Goal: Task Accomplishment & Management: Use online tool/utility

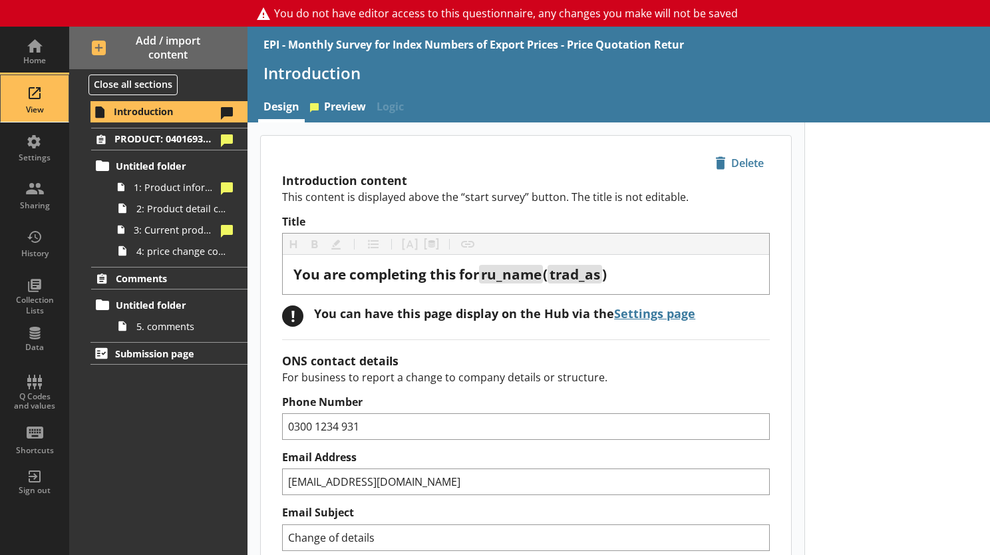
click at [27, 100] on div "View" at bounding box center [34, 98] width 47 height 47
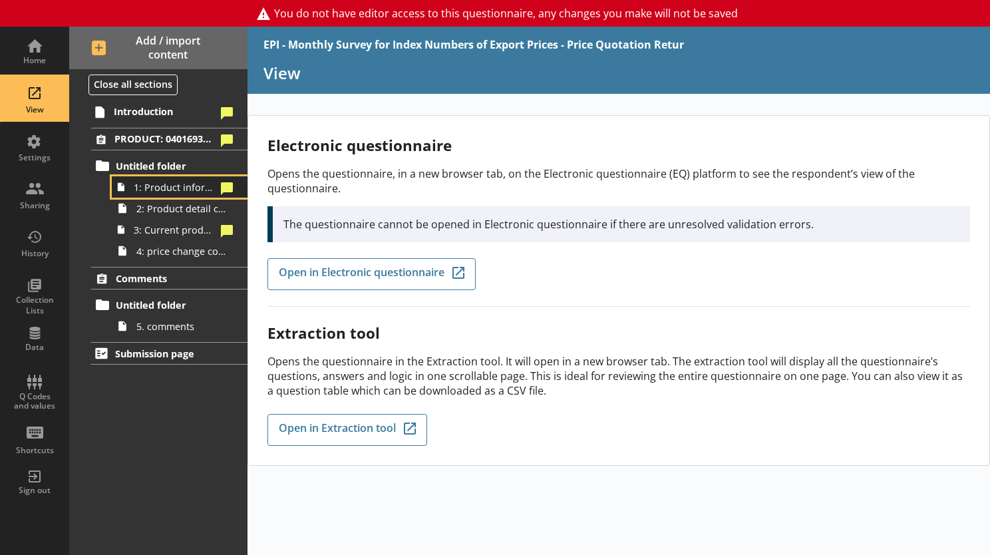
click at [146, 190] on span "1: Product information" at bounding box center [175, 187] width 83 height 13
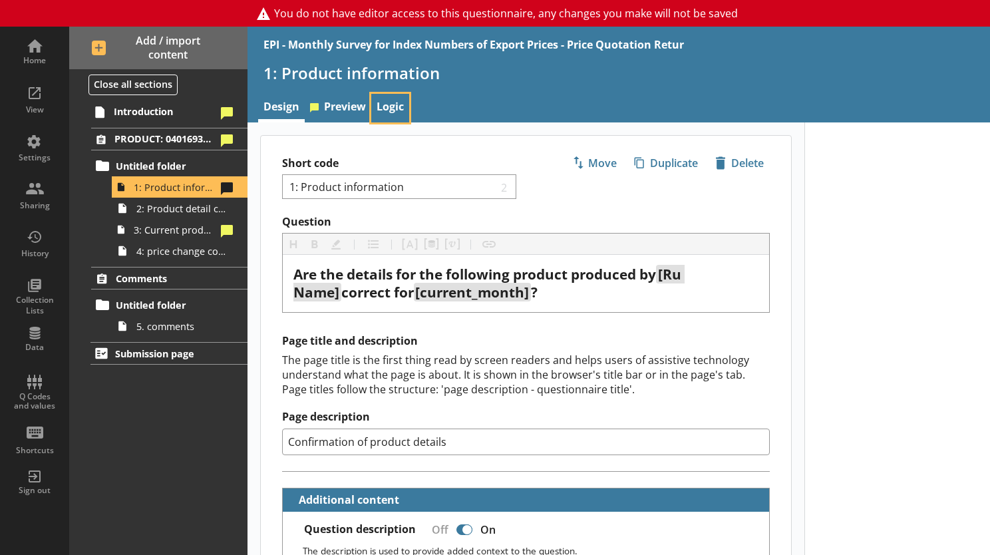
click at [387, 102] on link "Logic" at bounding box center [390, 108] width 38 height 29
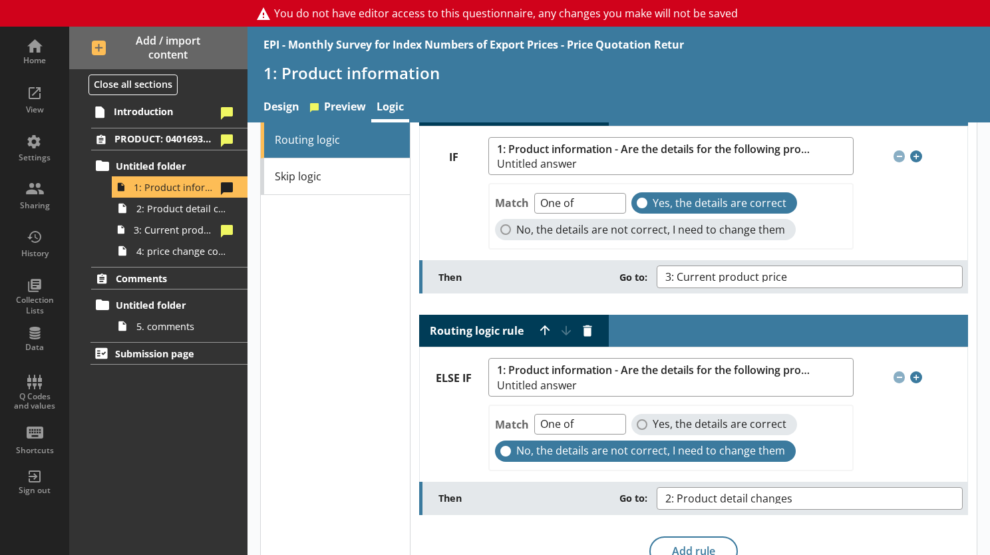
scroll to position [132, 0]
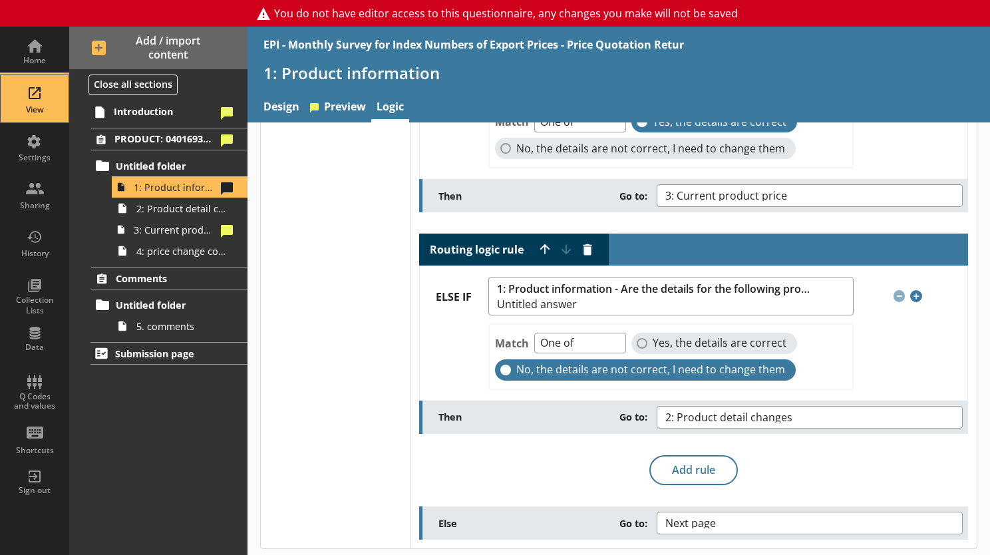
click at [32, 93] on div "View" at bounding box center [34, 98] width 47 height 47
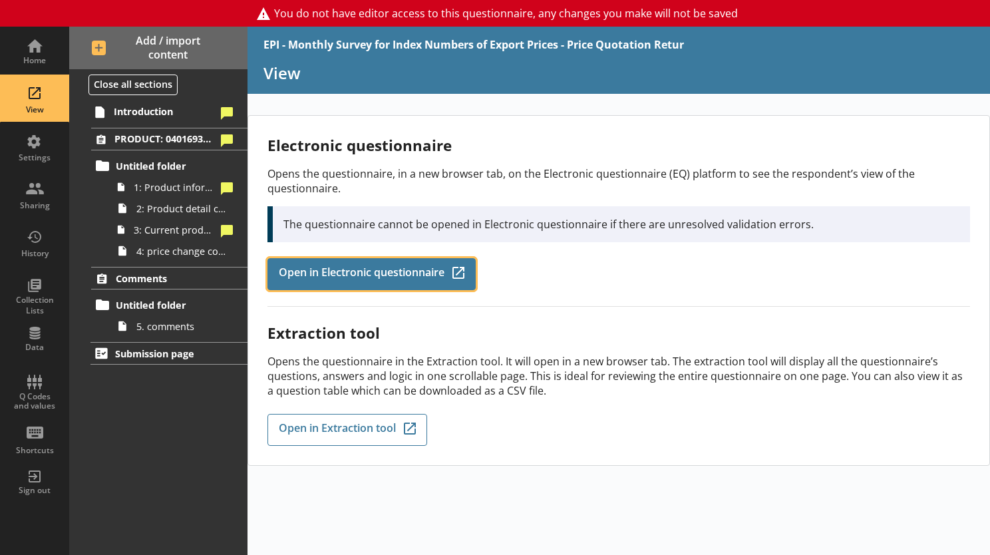
click at [383, 270] on span "Open in Electronic questionnaire" at bounding box center [362, 274] width 166 height 15
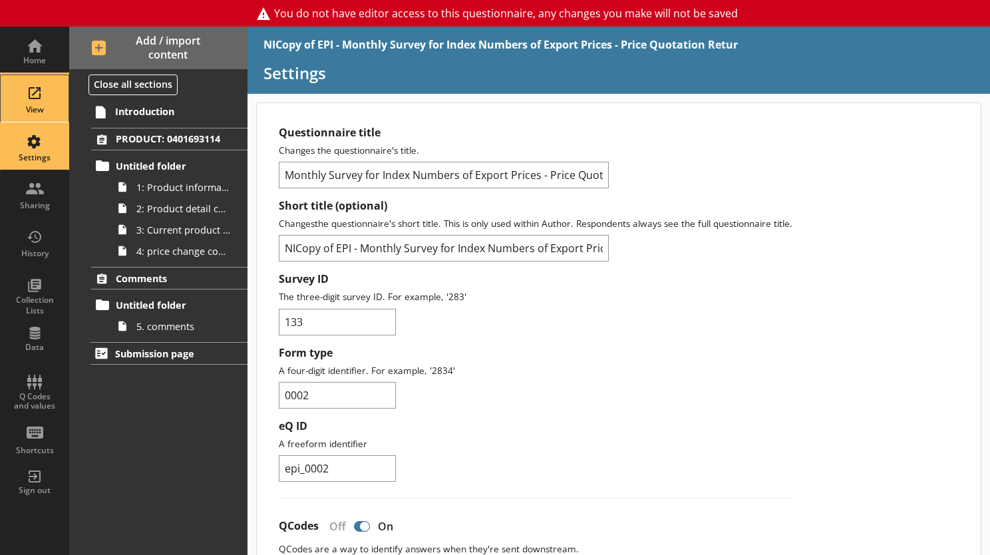
click at [27, 98] on div "View" at bounding box center [34, 98] width 47 height 47
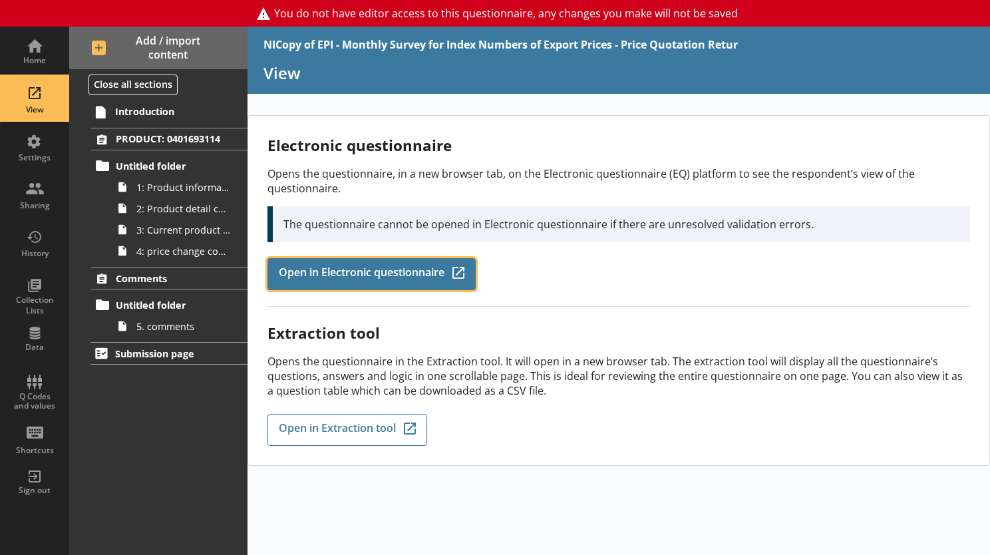
click at [310, 267] on span "Open in Electronic questionnaire" at bounding box center [362, 274] width 166 height 15
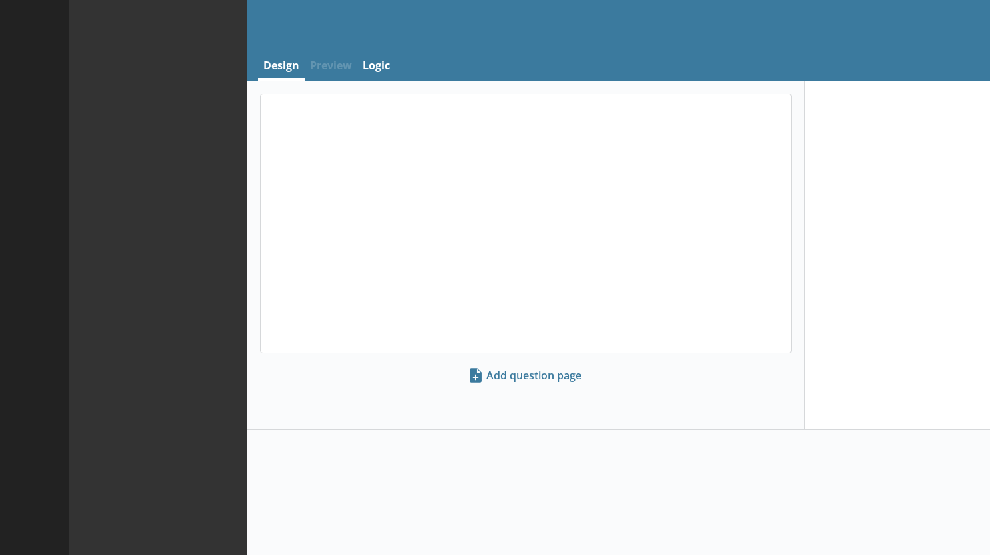
select select "18c8d37d-0af8-4842-925b-360f30585748"
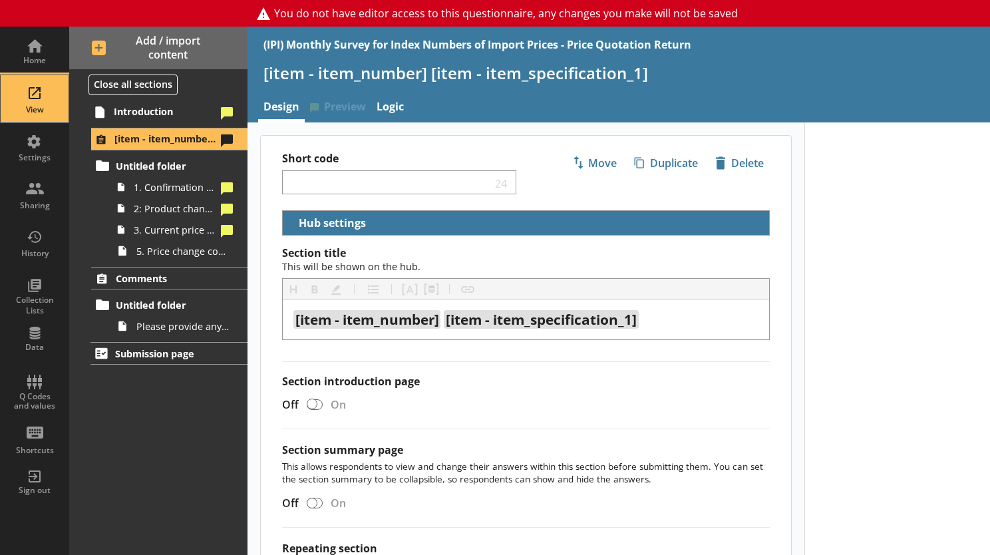
click at [35, 91] on div "View" at bounding box center [34, 98] width 47 height 47
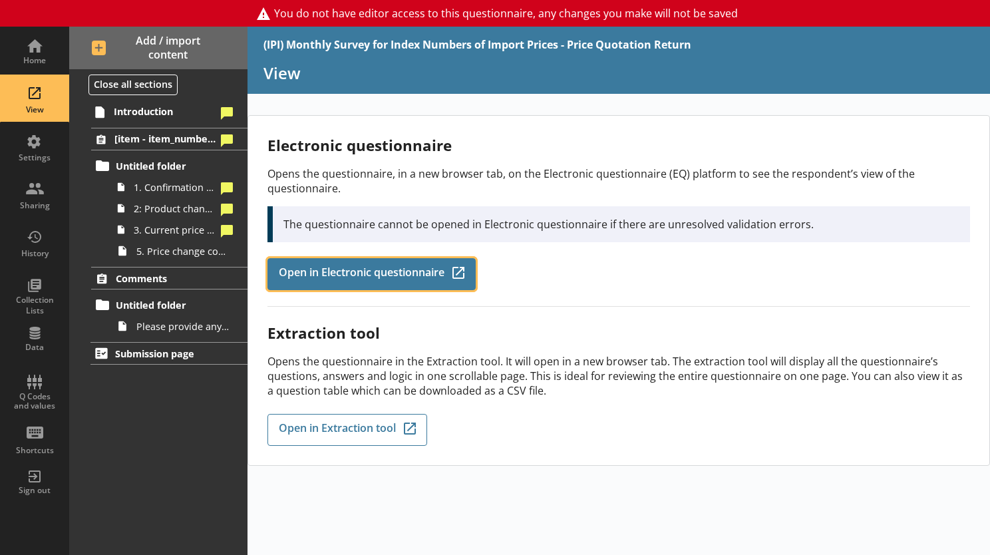
click at [399, 267] on span "Open in Electronic questionnaire" at bounding box center [362, 274] width 166 height 15
